Goal: Entertainment & Leisure: Consume media (video, audio)

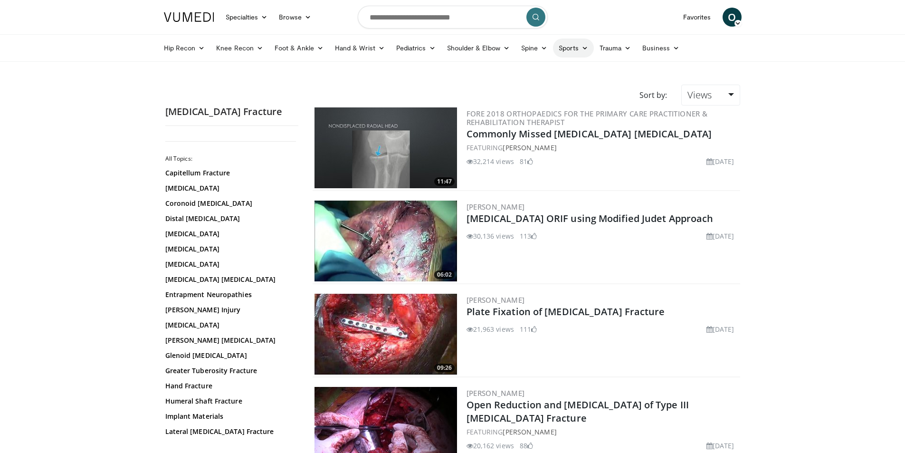
click at [578, 43] on link "Sports" at bounding box center [573, 47] width 41 height 19
click at [496, 115] on link "Hip" at bounding box center [536, 115] width 113 height 15
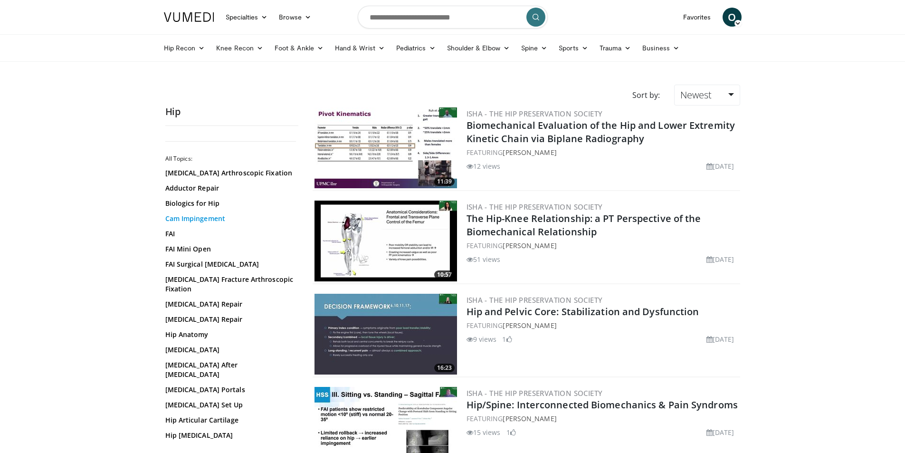
click at [197, 223] on link "Cam Impingement" at bounding box center [229, 219] width 128 height 10
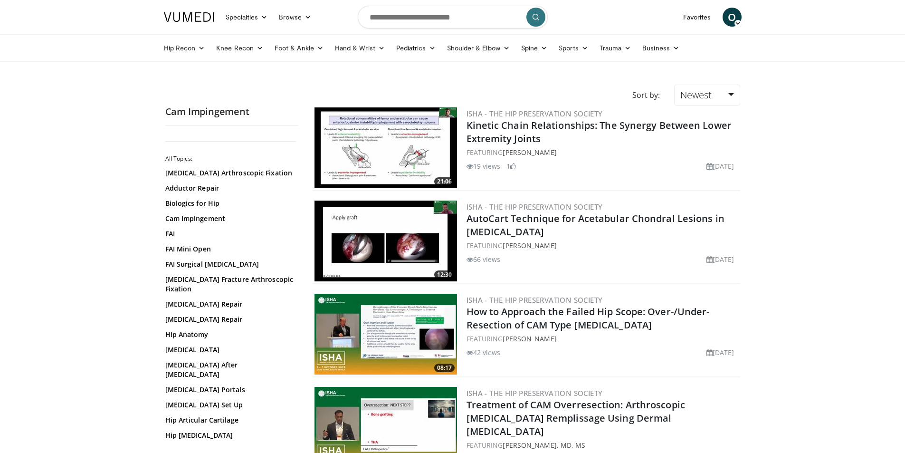
click at [401, 237] on img at bounding box center [386, 240] width 143 height 81
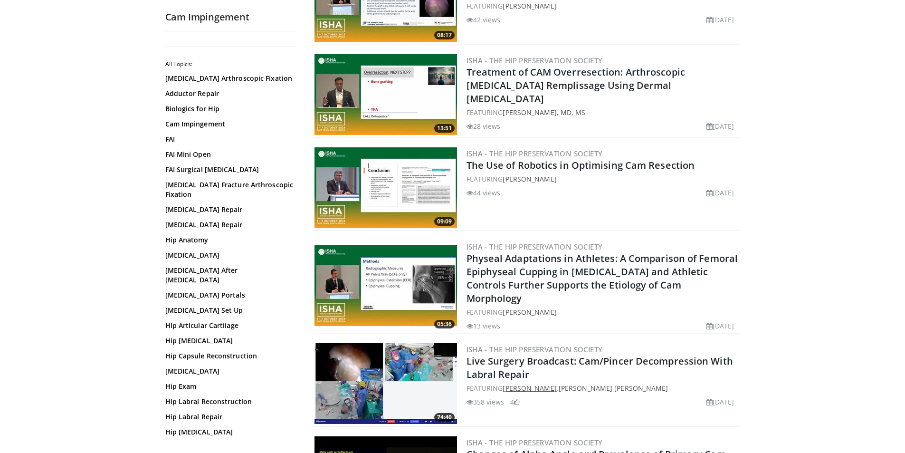
scroll to position [428, 0]
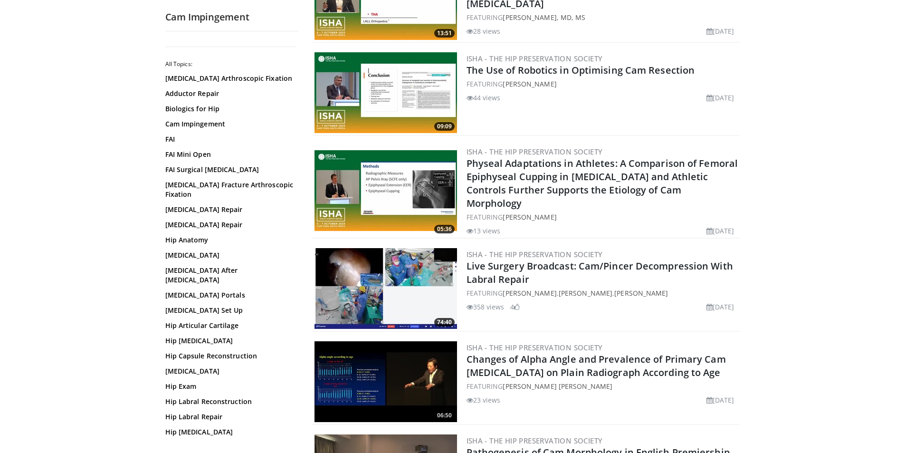
click at [385, 286] on img at bounding box center [386, 288] width 143 height 81
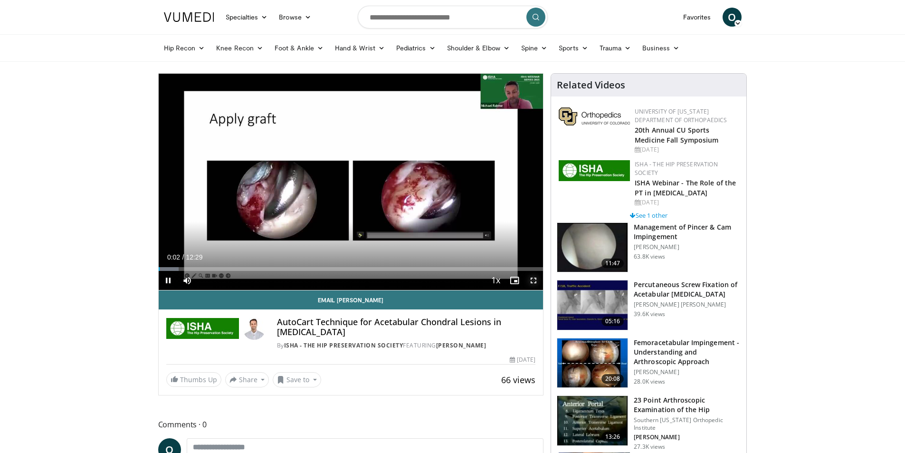
click at [533, 281] on span "Video Player" at bounding box center [533, 280] width 19 height 19
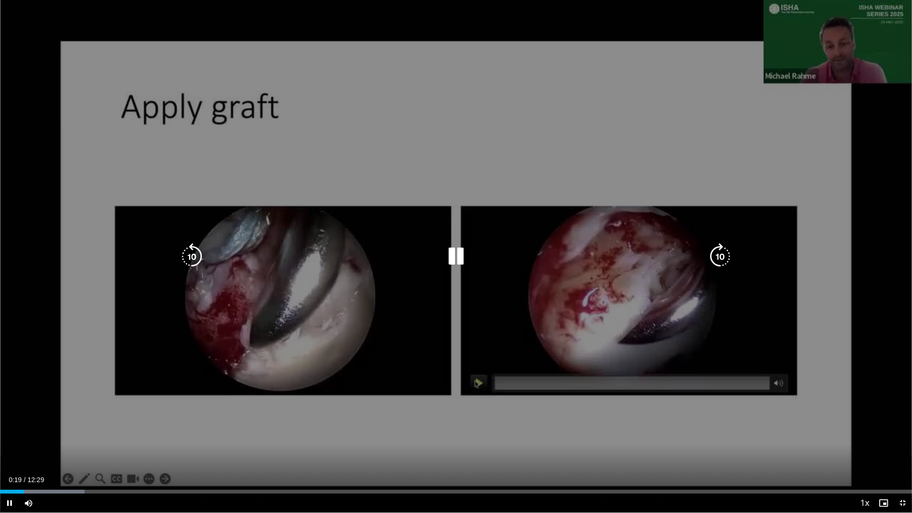
click at [155, 452] on video-js "**********" at bounding box center [456, 256] width 912 height 513
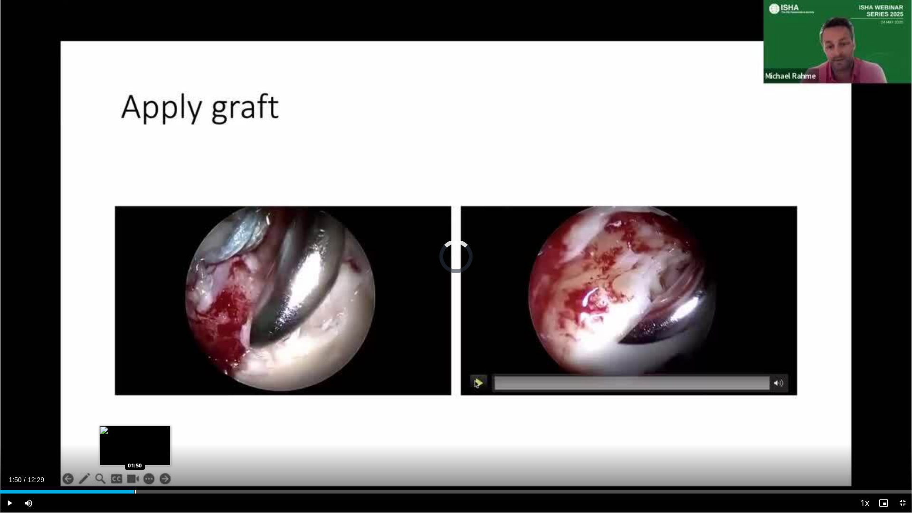
click at [134, 452] on div "Loaded : 10.58% 01:50 01:50" at bounding box center [456, 492] width 912 height 4
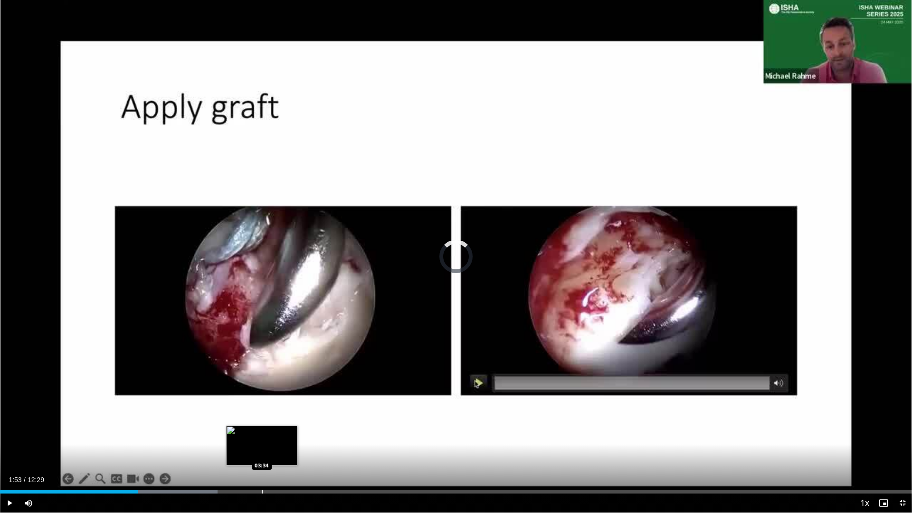
click at [262, 452] on div "Progress Bar" at bounding box center [262, 492] width 1 height 4
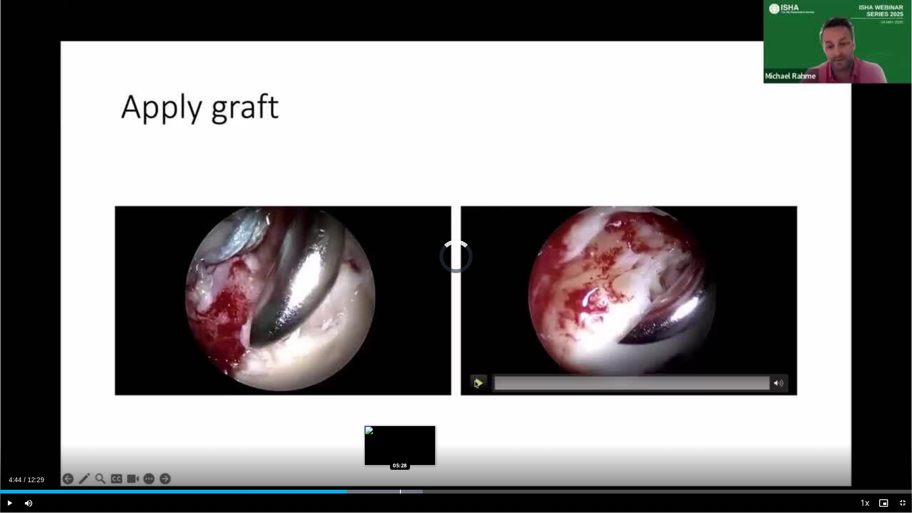
click at [400, 452] on div "Progress Bar" at bounding box center [400, 492] width 1 height 4
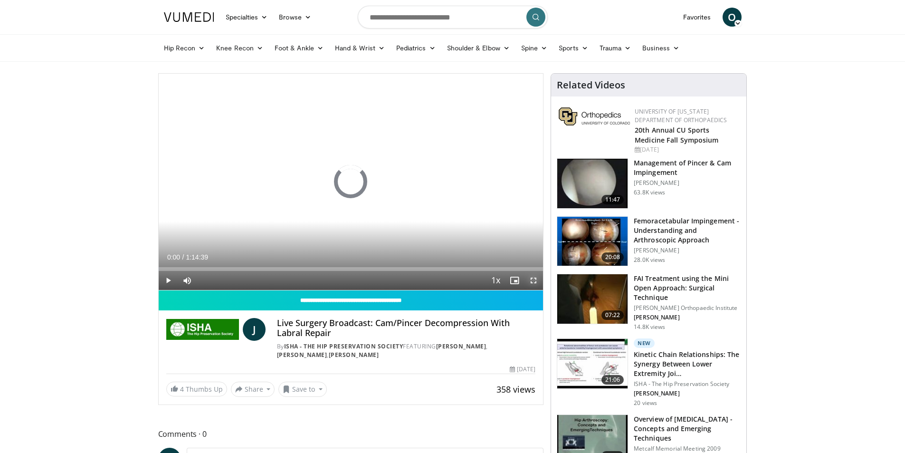
click at [534, 280] on span "Video Player" at bounding box center [533, 280] width 19 height 19
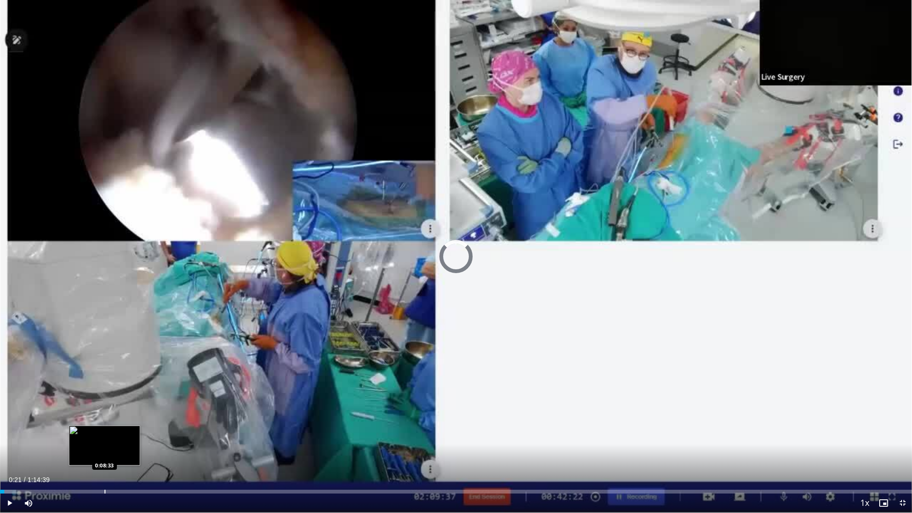
click at [105, 452] on div "Loaded : 1.77% 0:00:22 0:08:33" at bounding box center [456, 489] width 912 height 9
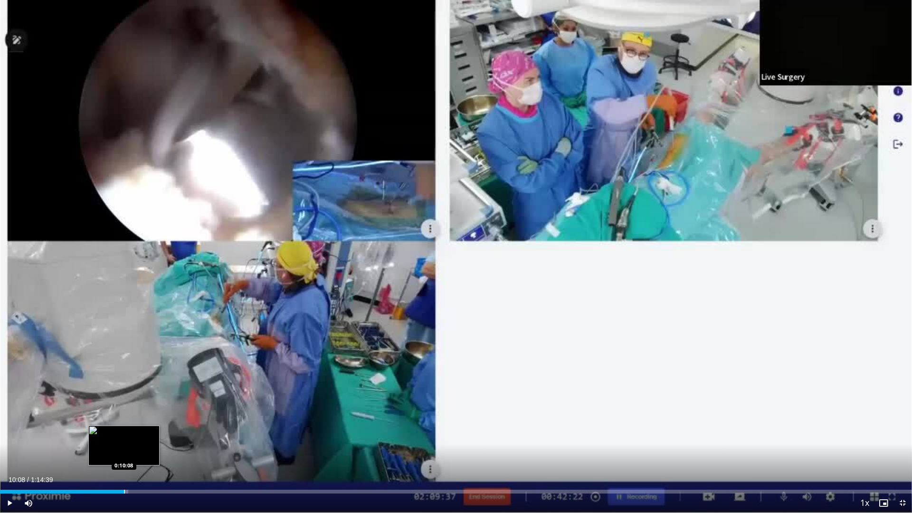
click at [124, 452] on div "Loaded : 14.07% 0:10:08 0:10:08" at bounding box center [456, 489] width 912 height 9
click at [153, 452] on div "Loaded : 15.63% 0:12:31 0:12:26" at bounding box center [456, 489] width 912 height 9
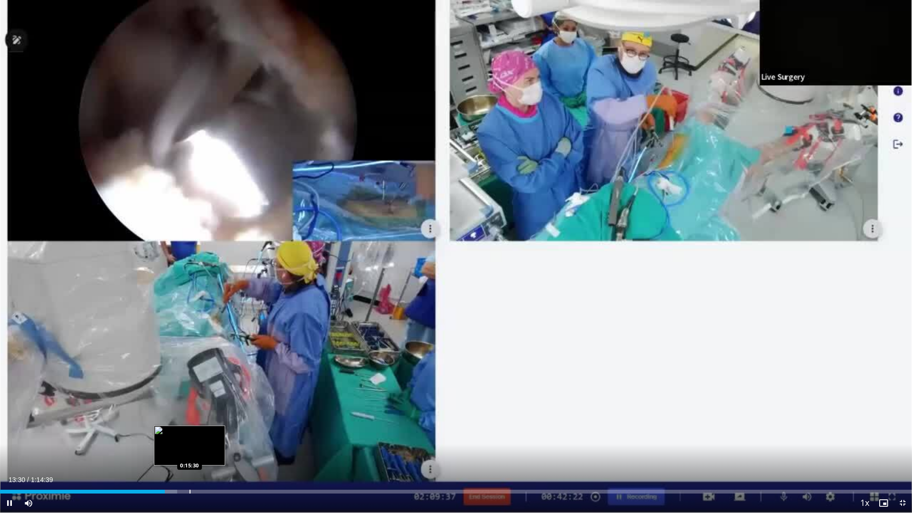
click at [190, 452] on div "Progress Bar" at bounding box center [190, 492] width 1 height 4
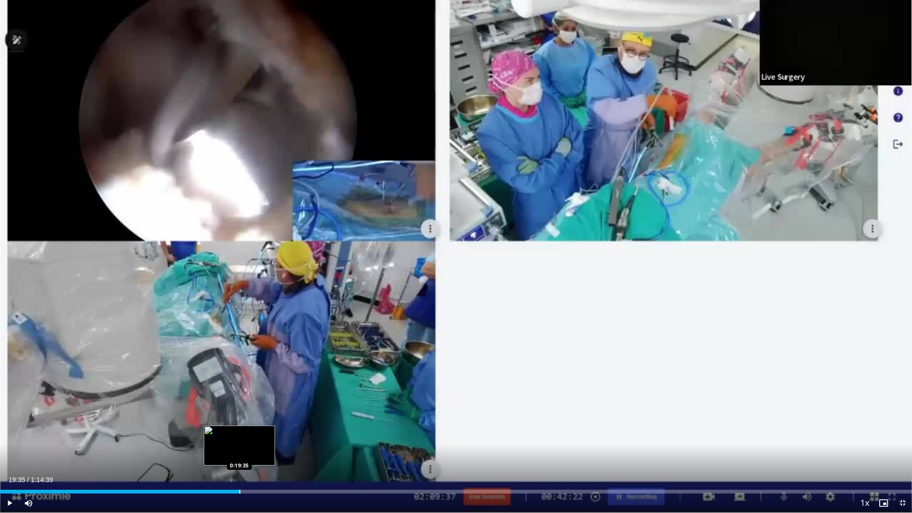
click at [239, 452] on div "Progress Bar" at bounding box center [239, 492] width 1 height 4
click at [298, 452] on div "Loaded : 27.68% 0:19:38 0:24:27" at bounding box center [456, 492] width 912 height 4
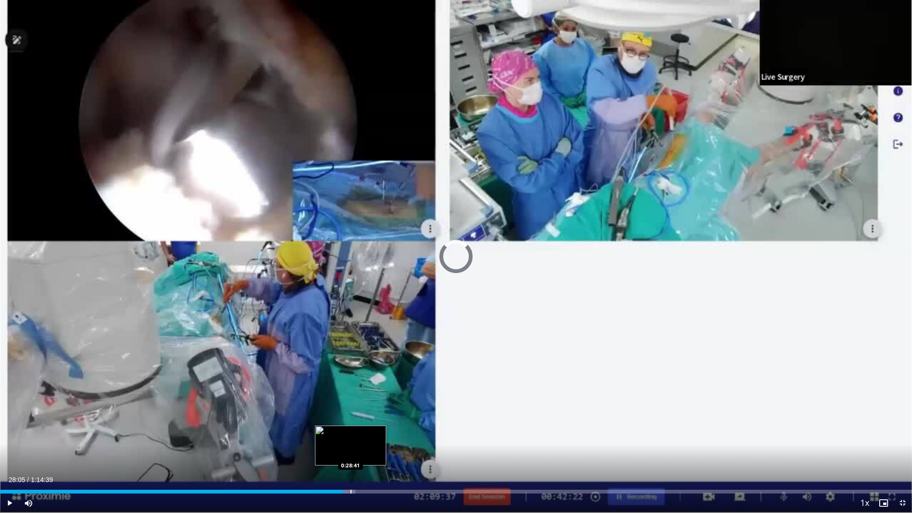
click at [351, 452] on div "Progress Bar" at bounding box center [351, 492] width 1 height 4
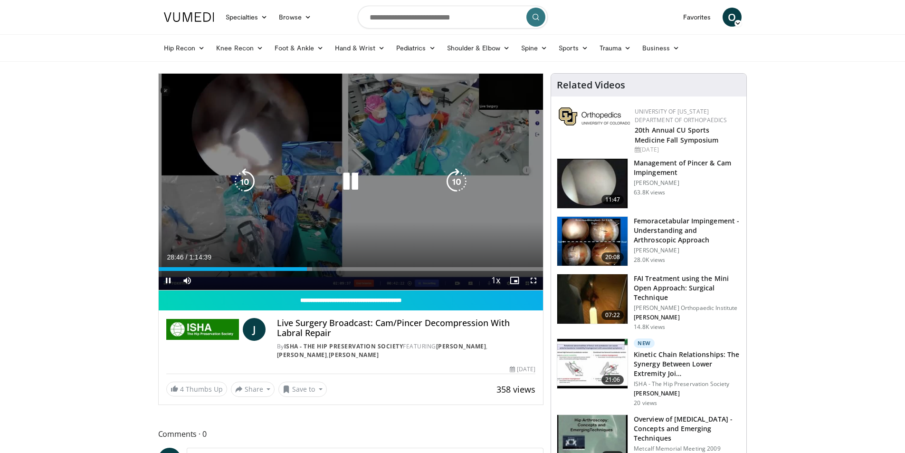
click at [352, 177] on icon "Video Player" at bounding box center [350, 181] width 27 height 27
click at [353, 178] on icon "Video Player" at bounding box center [350, 181] width 27 height 27
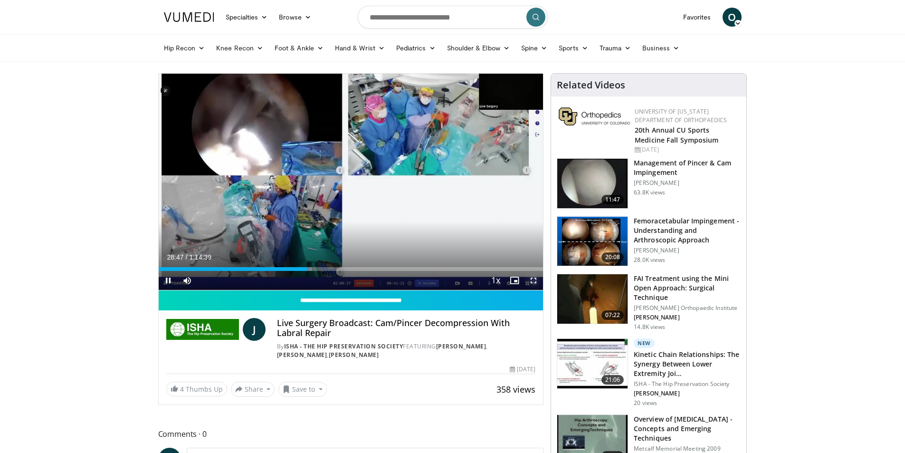
click at [532, 284] on span "Video Player" at bounding box center [533, 280] width 19 height 19
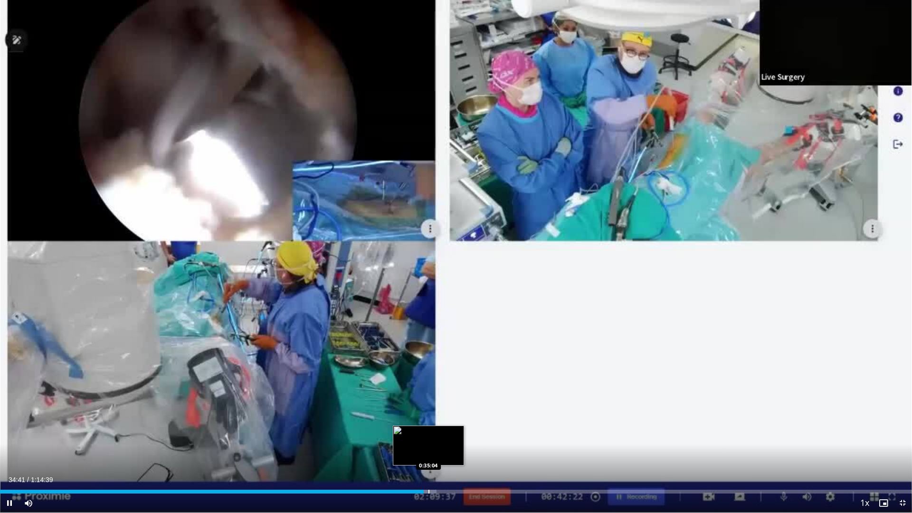
click at [429, 452] on div "Progress Bar" at bounding box center [429, 492] width 1 height 4
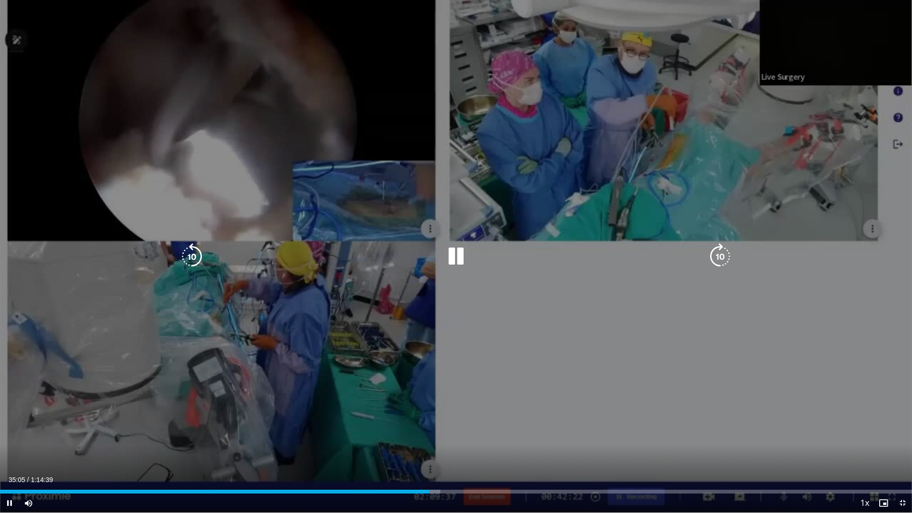
click at [0, 0] on div "Progress Bar" at bounding box center [0, 0] width 0 height 0
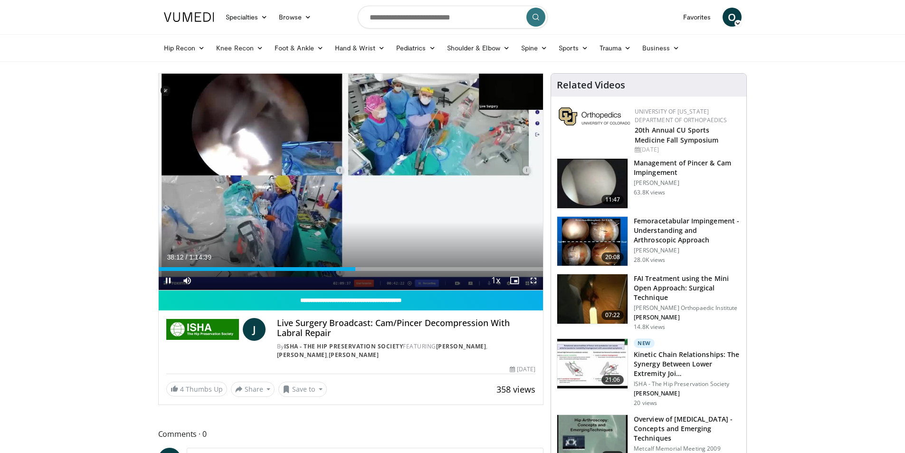
click at [538, 277] on span "Video Player" at bounding box center [533, 280] width 19 height 19
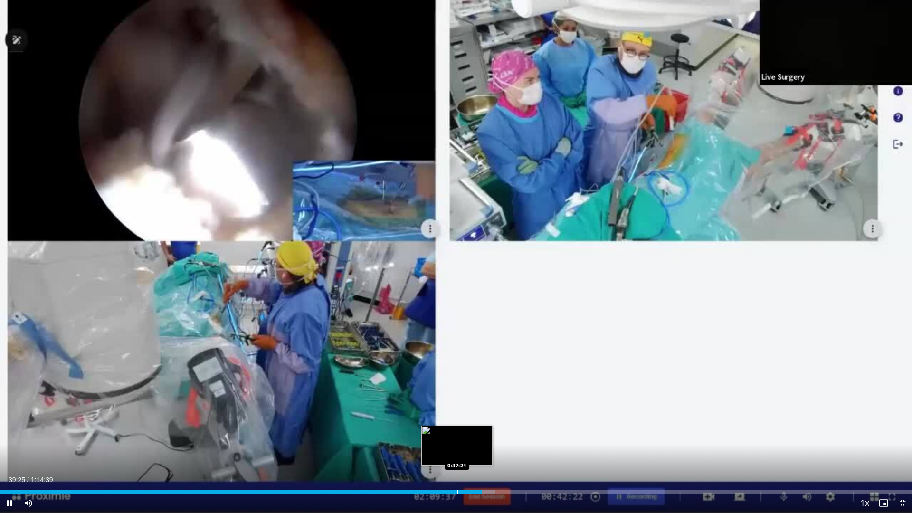
click at [457, 452] on div "Progress Bar" at bounding box center [457, 492] width 1 height 4
click at [461, 452] on div "Progress Bar" at bounding box center [464, 492] width 14 height 4
click at [465, 452] on div "Progress Bar" at bounding box center [465, 492] width 1 height 4
click at [470, 452] on div "Progress Bar" at bounding box center [470, 492] width 1 height 4
click at [475, 452] on div "Progress Bar" at bounding box center [475, 492] width 1 height 4
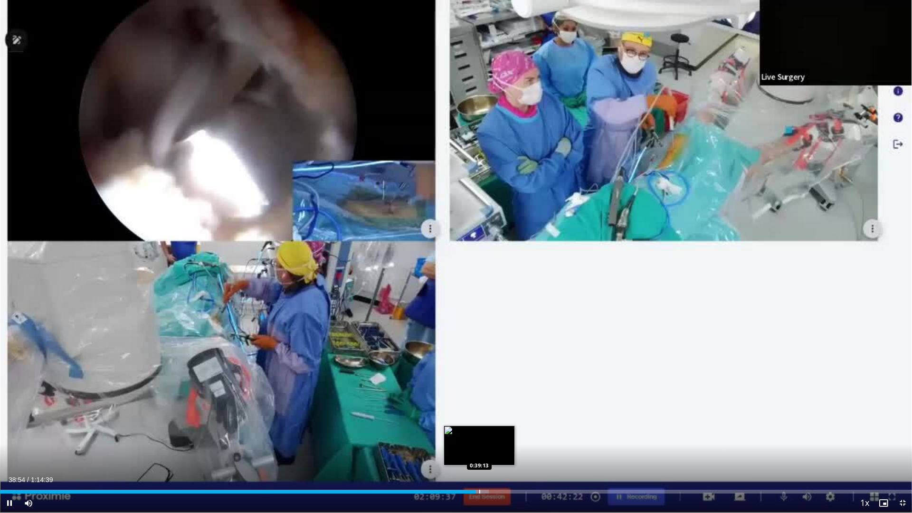
click at [479, 452] on div "Progress Bar" at bounding box center [479, 492] width 1 height 4
click at [492, 452] on div "Progress Bar" at bounding box center [492, 492] width 1 height 4
click at [499, 452] on div "Progress Bar" at bounding box center [499, 492] width 1 height 4
click at [508, 452] on div "Loaded : 56.48% 0:41:02 0:41:36" at bounding box center [456, 492] width 912 height 4
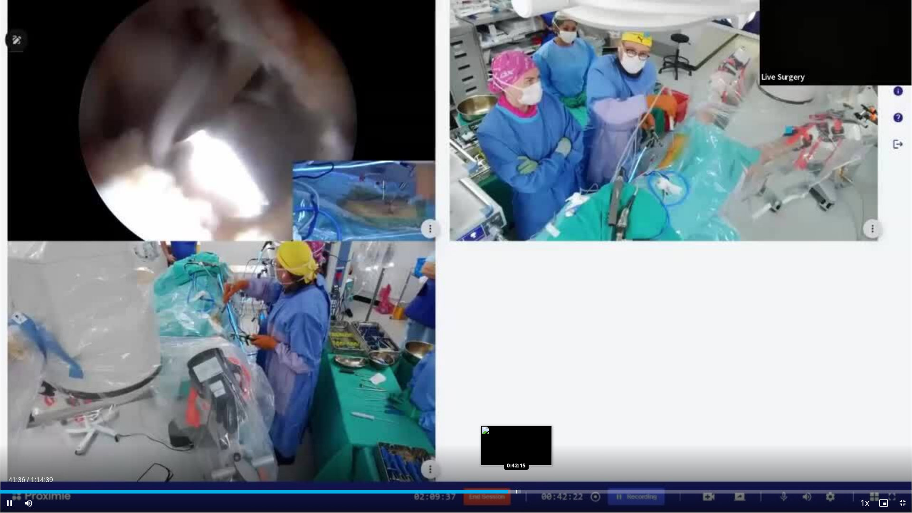
click at [516, 452] on div "Progress Bar" at bounding box center [516, 492] width 1 height 4
click at [525, 452] on div "Progress Bar" at bounding box center [524, 492] width 20 height 4
click at [533, 452] on div "Loaded : 59.13% 0:43:03 0:43:39" at bounding box center [456, 489] width 912 height 9
click at [544, 452] on div "Loaded : 59.83% 0:43:39 0:44:26" at bounding box center [456, 489] width 912 height 9
click at [552, 452] on div "Progress Bar" at bounding box center [552, 492] width 1 height 4
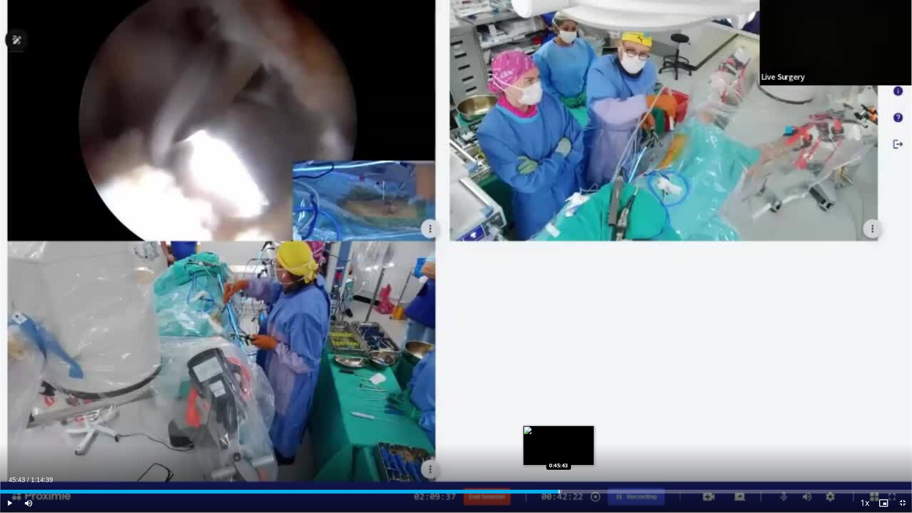
click at [559, 452] on div "Progress Bar" at bounding box center [559, 492] width 1 height 4
click at [572, 452] on div "Loaded : 63.34% 0:46:11 0:46:46" at bounding box center [456, 489] width 912 height 9
click at [582, 452] on div "Progress Bar" at bounding box center [582, 492] width 1 height 4
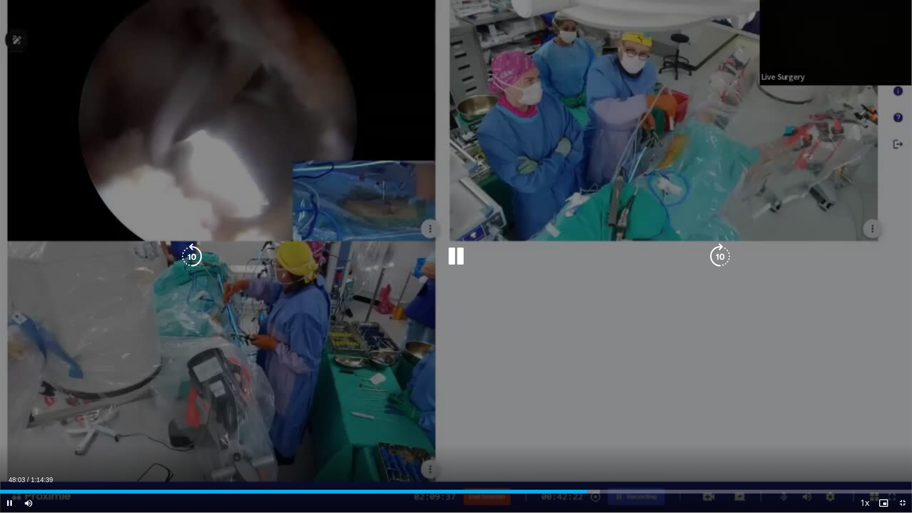
click at [606, 394] on div "10 seconds Tap to unmute" at bounding box center [456, 256] width 912 height 513
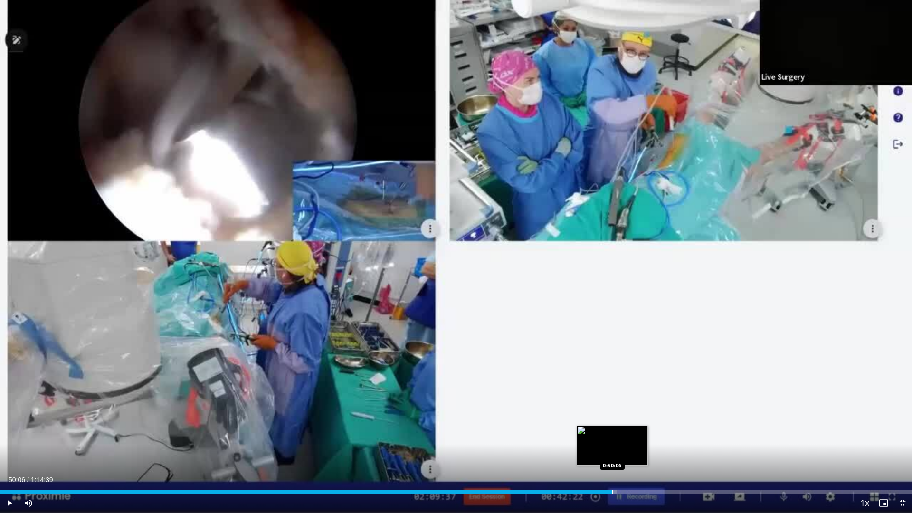
click at [612, 452] on div "Progress Bar" at bounding box center [612, 492] width 1 height 4
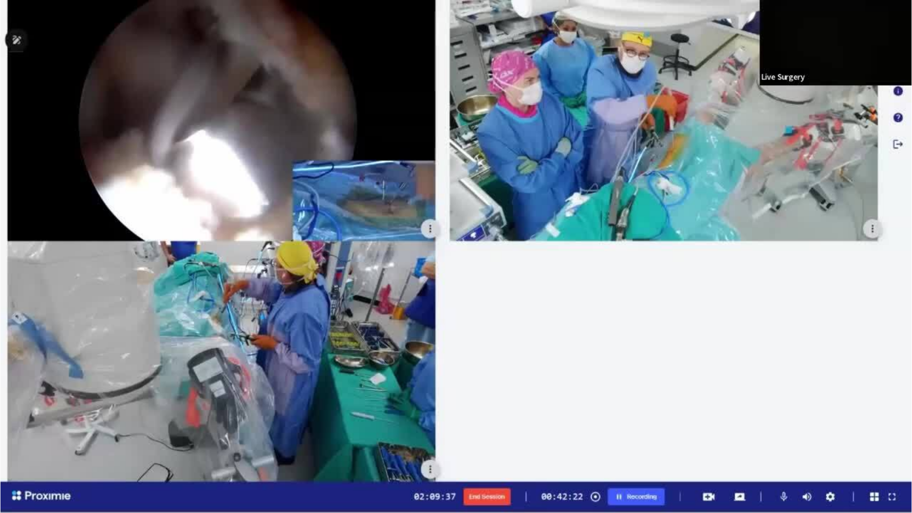
click at [625, 452] on video-js "**********" at bounding box center [456, 256] width 912 height 513
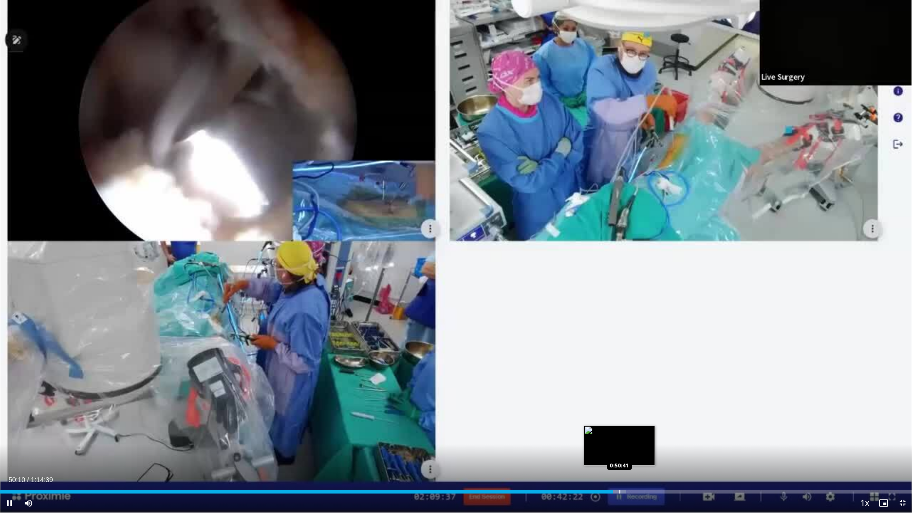
click at [620, 452] on div "Progress Bar" at bounding box center [620, 492] width 1 height 4
click at [630, 452] on div "Progress Bar" at bounding box center [630, 492] width 1 height 4
click at [649, 452] on div "Progress Bar" at bounding box center [648, 492] width 1 height 4
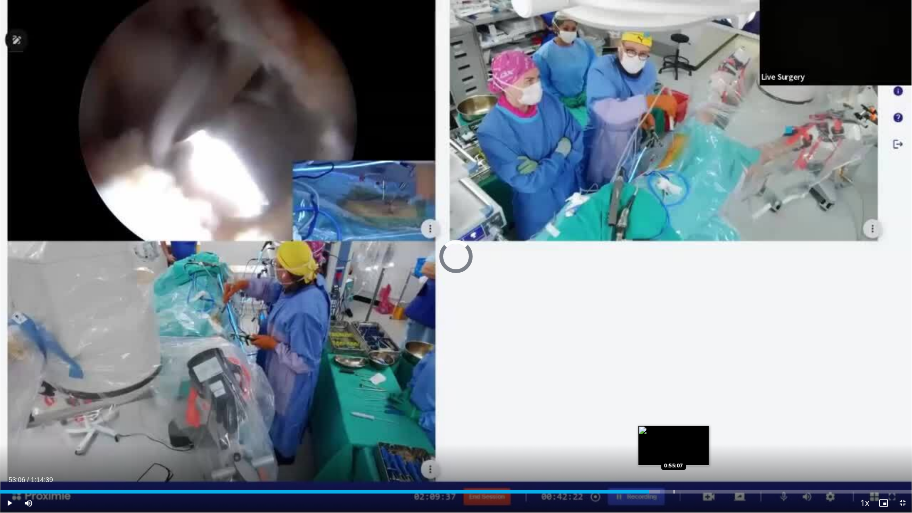
click at [674, 452] on div "Progress Bar" at bounding box center [674, 492] width 1 height 4
click at [683, 452] on div "Progress Bar" at bounding box center [683, 492] width 1 height 4
click at [691, 452] on div "Progress Bar" at bounding box center [691, 492] width 1 height 4
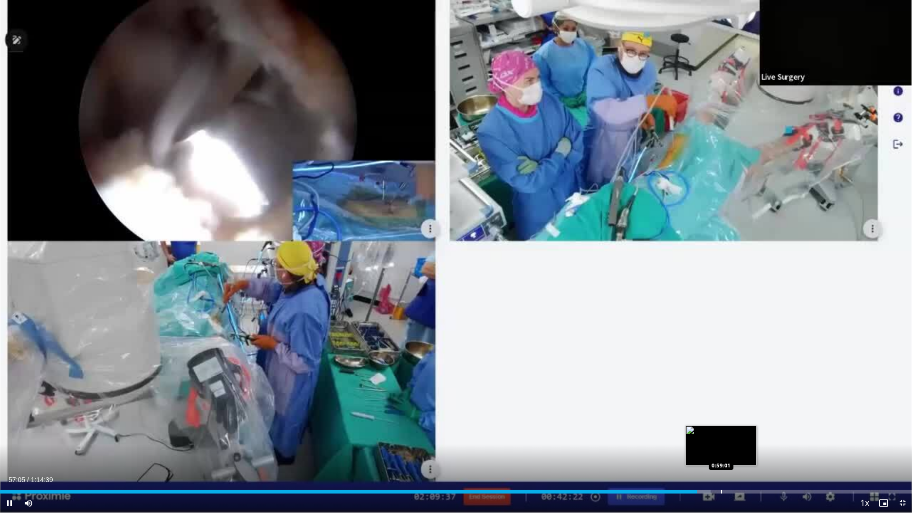
click at [722, 452] on div "Progress Bar" at bounding box center [721, 492] width 1 height 4
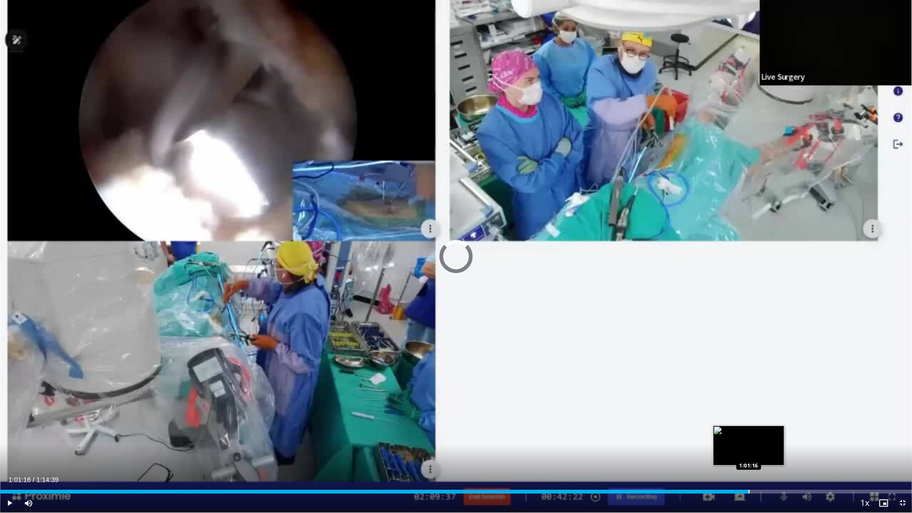
click at [749, 452] on div "Loaded : 80.60% 1:01:16 1:01:16" at bounding box center [456, 489] width 912 height 9
click at [776, 452] on div "Progress Bar" at bounding box center [775, 492] width 1 height 4
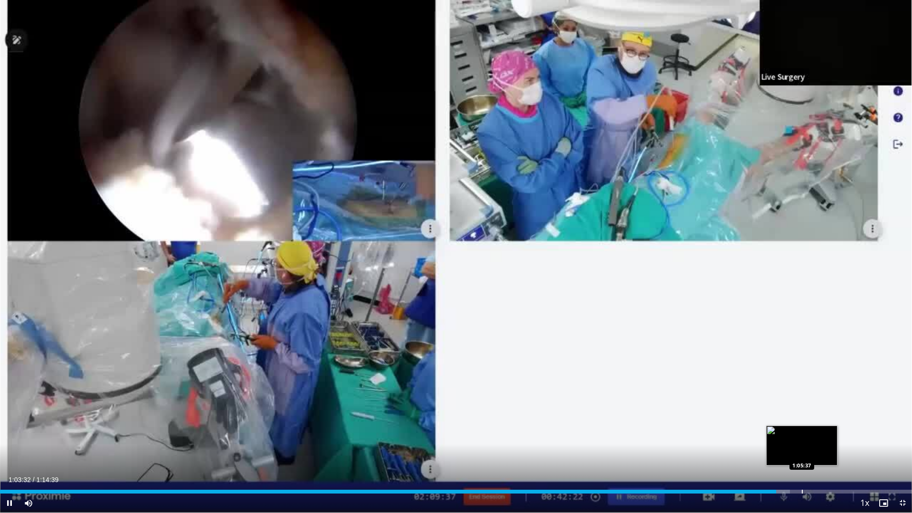
click at [802, 452] on div "Progress Bar" at bounding box center [802, 492] width 1 height 4
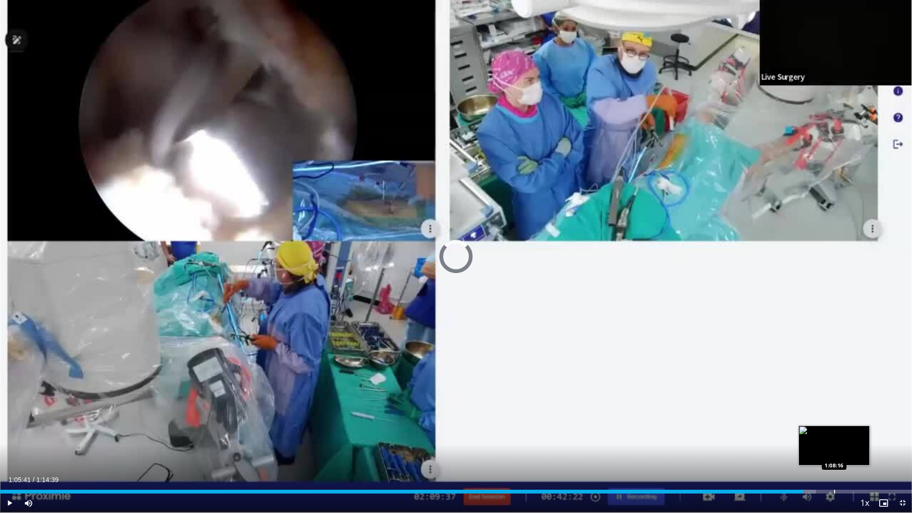
click at [834, 452] on div "Progress Bar" at bounding box center [834, 492] width 1 height 4
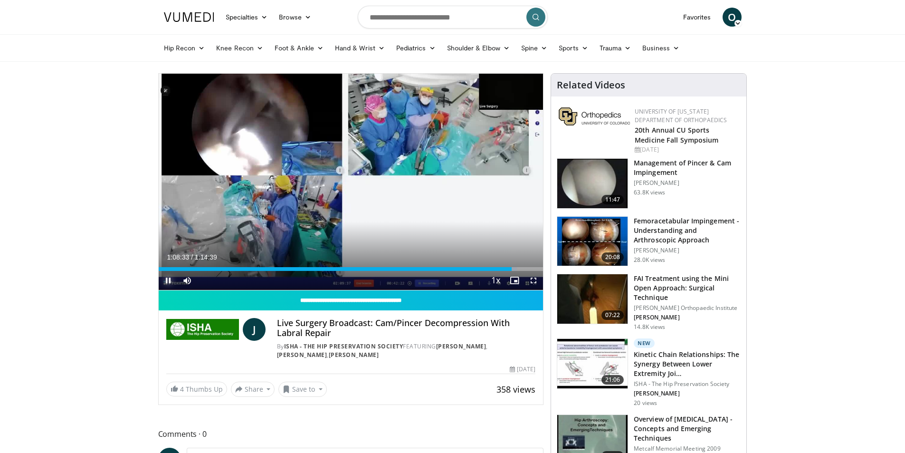
click at [169, 284] on span "Video Player" at bounding box center [168, 280] width 19 height 19
